Goal: Use online tool/utility: Utilize a website feature to perform a specific function

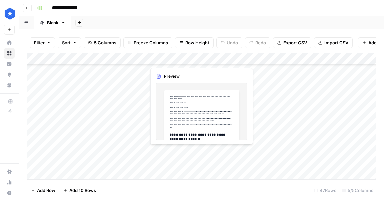
scroll to position [428, 0]
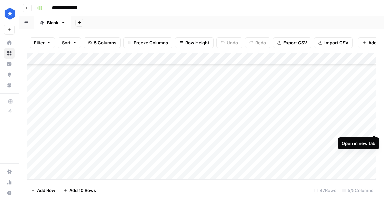
click at [372, 130] on div "Add Column" at bounding box center [201, 116] width 349 height 126
click at [374, 127] on div "Add Column" at bounding box center [201, 116] width 349 height 126
click at [303, 43] on span "Export CSV" at bounding box center [295, 42] width 24 height 7
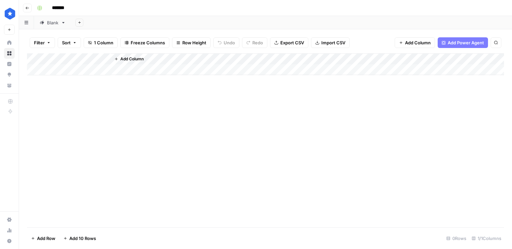
click at [52, 24] on div "Blank" at bounding box center [52, 22] width 11 height 7
click at [85, 130] on div "Add Column" at bounding box center [265, 140] width 477 height 174
click at [45, 239] on span "Add Row" at bounding box center [46, 238] width 18 height 7
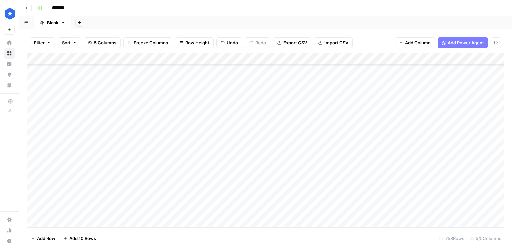
click at [204, 222] on div "Add Column" at bounding box center [265, 140] width 477 height 174
type textarea "**********"
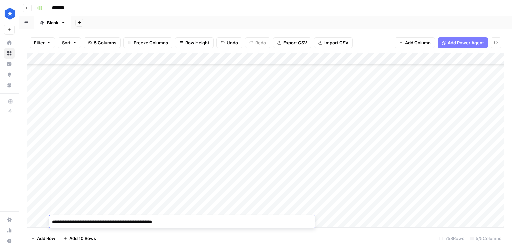
scroll to position [8429, 0]
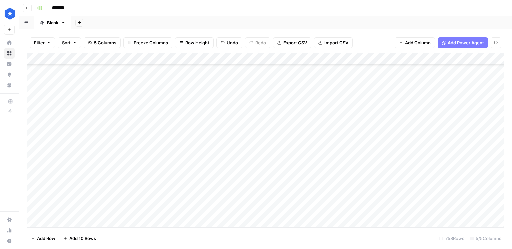
click at [226, 202] on div "Add Column" at bounding box center [265, 140] width 477 height 174
click at [325, 199] on div "Add Column" at bounding box center [265, 140] width 477 height 174
click at [324, 210] on div "Add Column" at bounding box center [265, 140] width 477 height 174
click at [393, 210] on div "Add Column" at bounding box center [265, 140] width 477 height 174
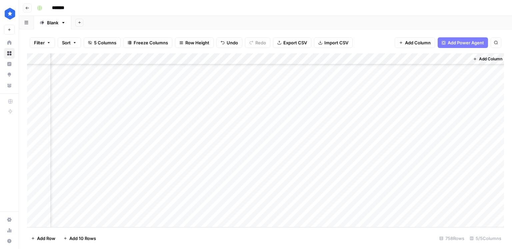
scroll to position [8440, 88]
click at [401, 210] on div "Add Column" at bounding box center [265, 140] width 477 height 174
click at [270, 212] on div "Add Column" at bounding box center [265, 140] width 477 height 174
